Goal: Information Seeking & Learning: Learn about a topic

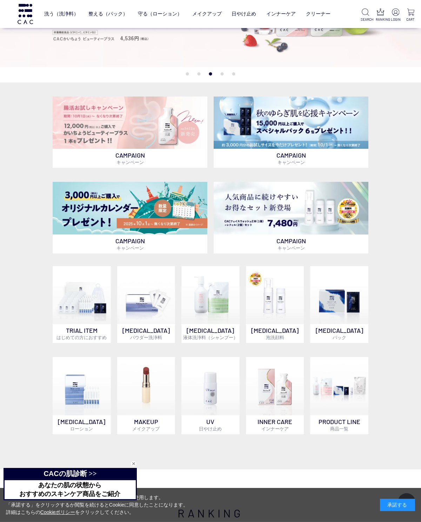
scroll to position [101, 0]
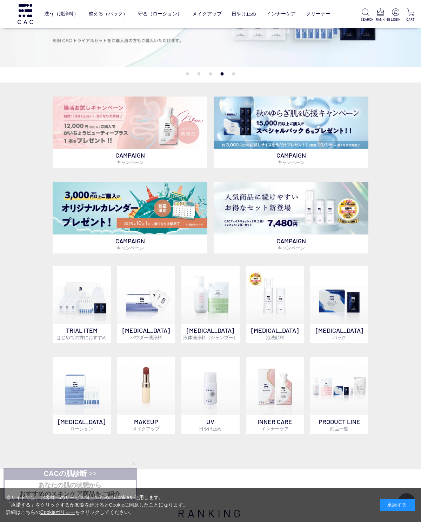
click at [72, 424] on p "SKIN CARE ローション" at bounding box center [82, 424] width 58 height 19
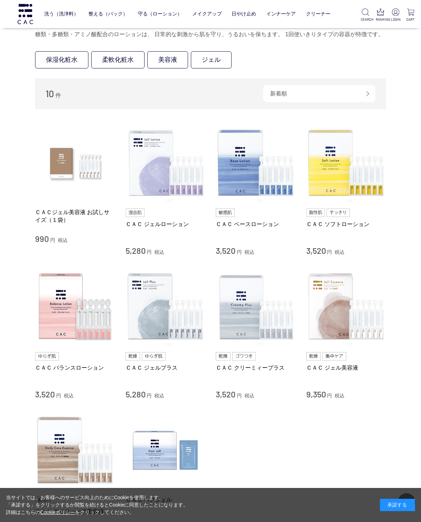
scroll to position [50, 0]
click at [249, 183] on img at bounding box center [256, 163] width 80 height 80
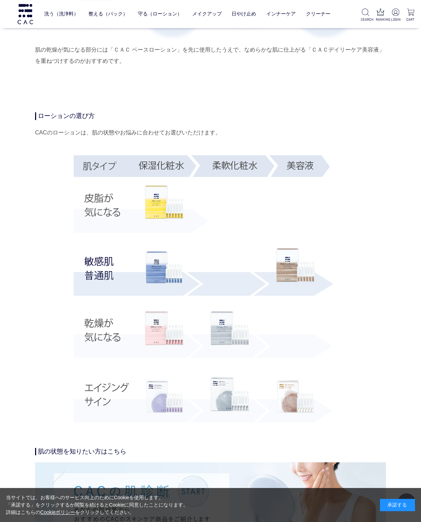
scroll to position [1239, 0]
click at [156, 332] on img at bounding box center [164, 329] width 39 height 37
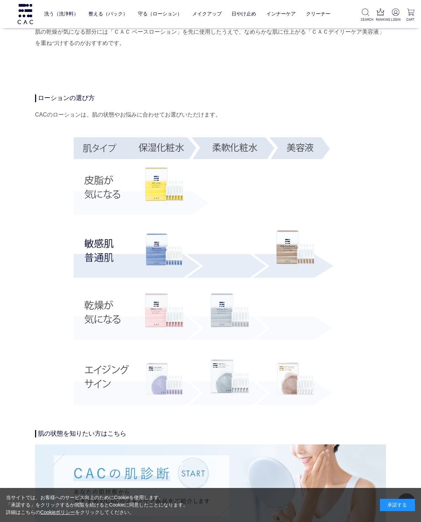
click at [229, 318] on img at bounding box center [230, 312] width 39 height 37
click at [160, 249] on img at bounding box center [164, 249] width 39 height 39
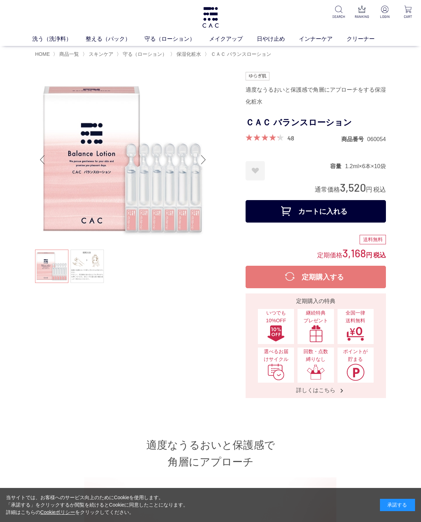
click at [288, 142] on link "48" at bounding box center [291, 138] width 7 height 8
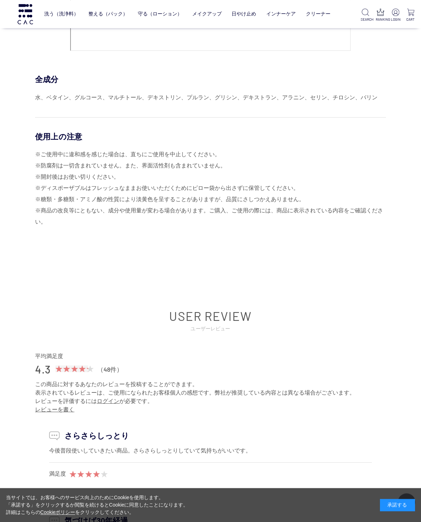
scroll to position [3076, 0]
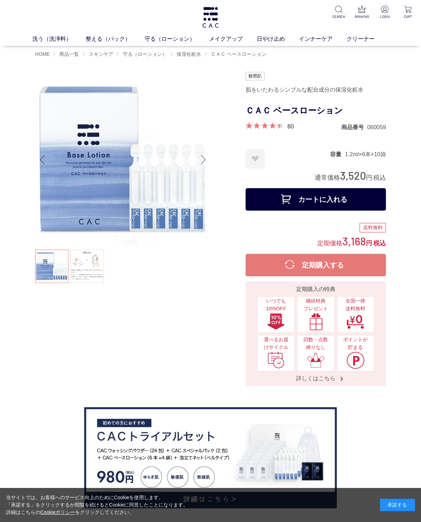
click at [287, 120] on div "ＣＡＣ ベースローション" at bounding box center [316, 112] width 140 height 19
click at [280, 129] on span at bounding box center [263, 125] width 34 height 7
click at [283, 127] on div at bounding box center [265, 125] width 38 height 7
click at [273, 131] on div "60 商品番号 060059" at bounding box center [316, 126] width 140 height 9
click at [285, 127] on div "60" at bounding box center [270, 126] width 48 height 8
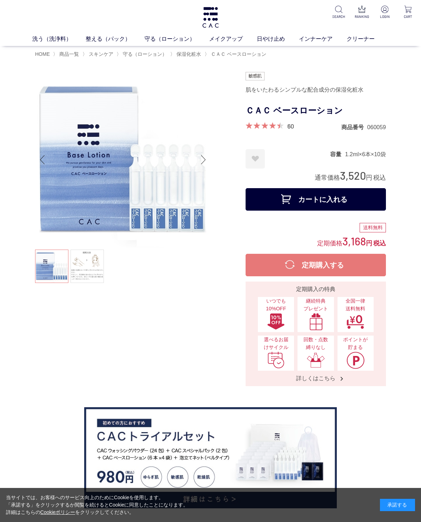
click at [263, 130] on div "60" at bounding box center [270, 126] width 48 height 8
click at [288, 125] on link "60" at bounding box center [291, 126] width 7 height 8
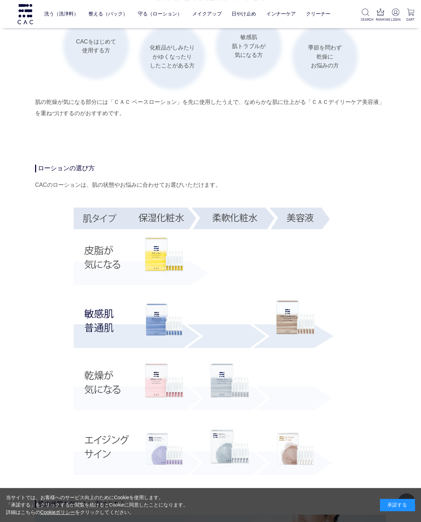
scroll to position [1187, 0]
click at [151, 387] on img at bounding box center [164, 382] width 39 height 37
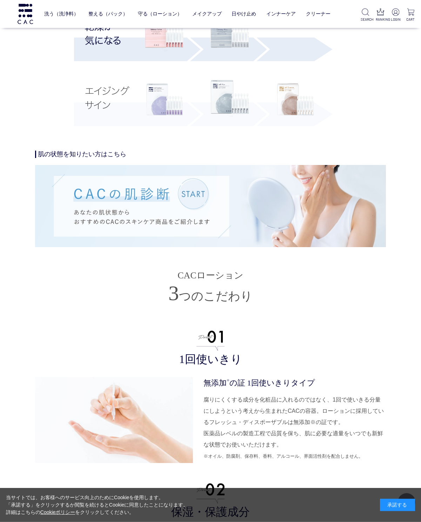
scroll to position [1425, 0]
click at [190, 208] on img at bounding box center [210, 206] width 351 height 82
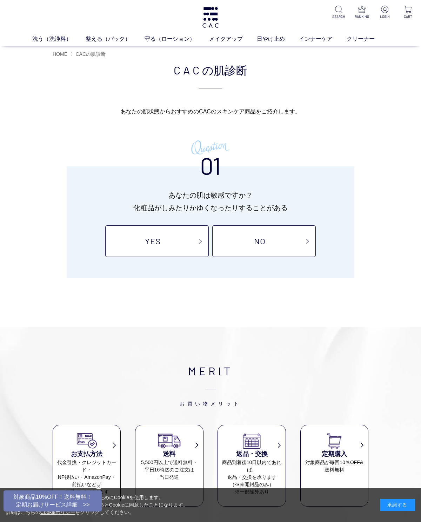
click at [179, 238] on link "YES" at bounding box center [157, 241] width 104 height 32
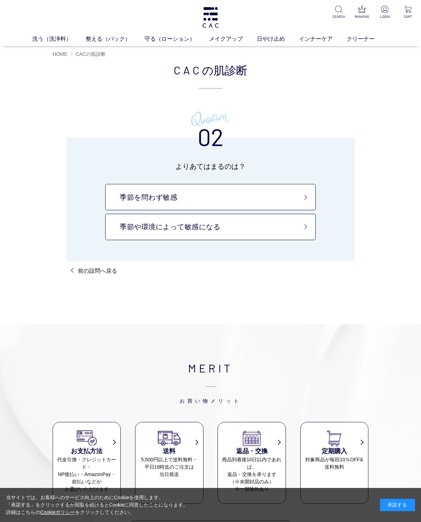
click at [300, 201] on link "季節を問わず敏感" at bounding box center [210, 197] width 211 height 26
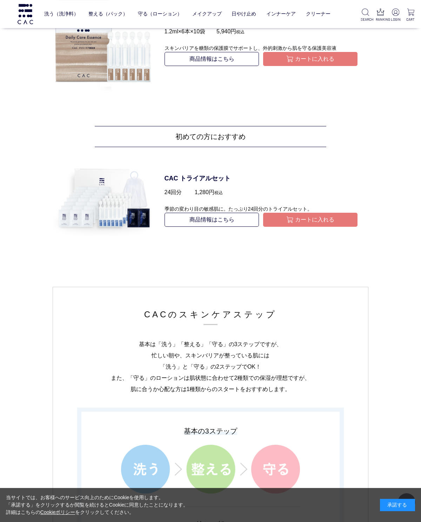
scroll to position [800, 0]
